Goal: Information Seeking & Learning: Check status

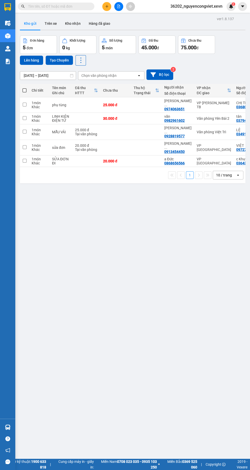
click at [9, 65] on div at bounding box center [7, 61] width 9 height 9
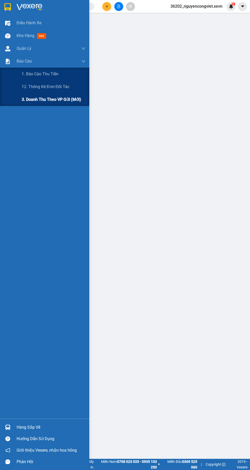
click at [40, 104] on div "3. Doanh Thu theo VP Gửi (mới)" at bounding box center [54, 99] width 64 height 13
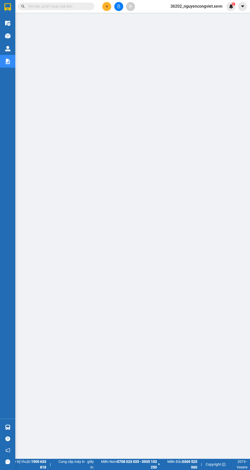
click at [7, 36] on img at bounding box center [7, 35] width 5 height 5
